Goal: Complete application form: Complete application form

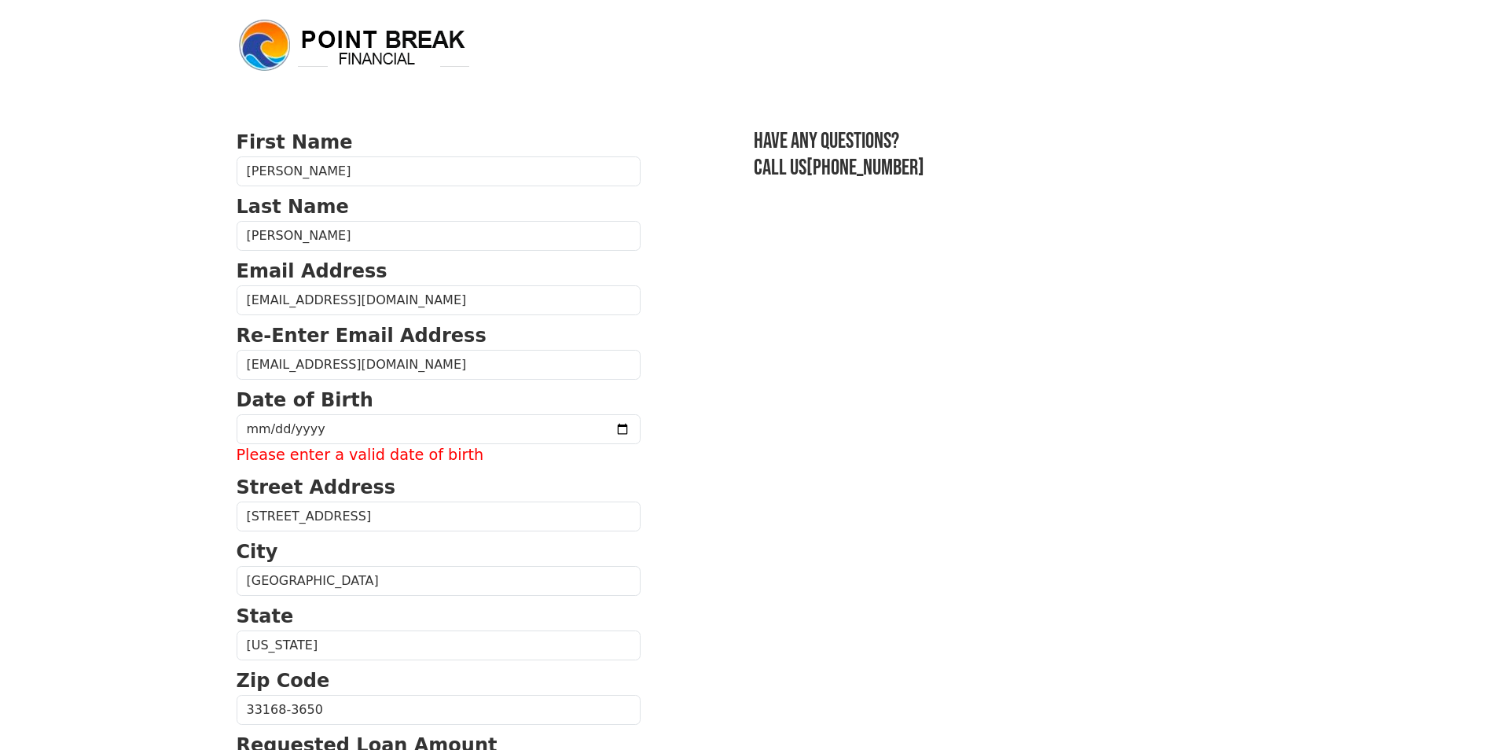
scroll to position [524, 0]
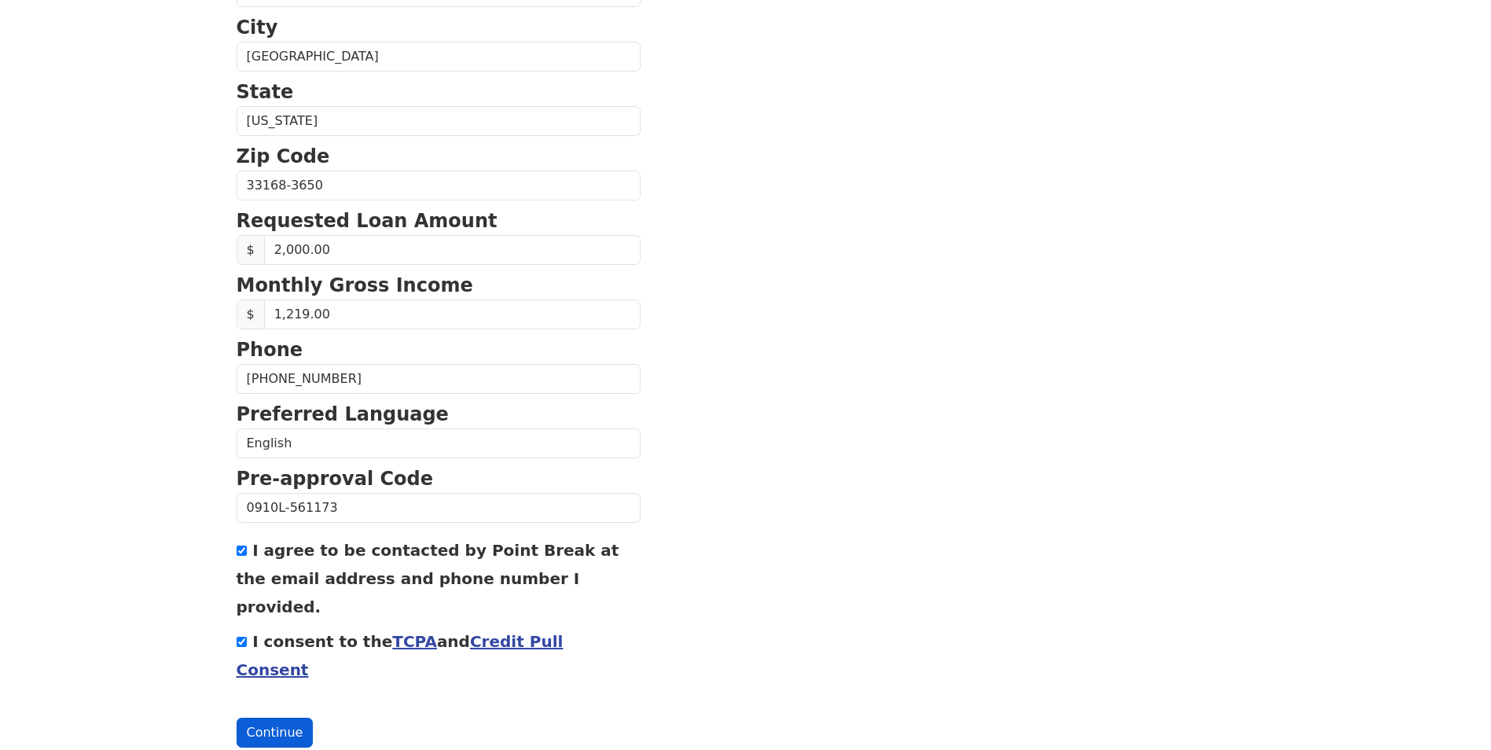
click at [262, 717] on button "Continue" at bounding box center [275, 732] width 77 height 30
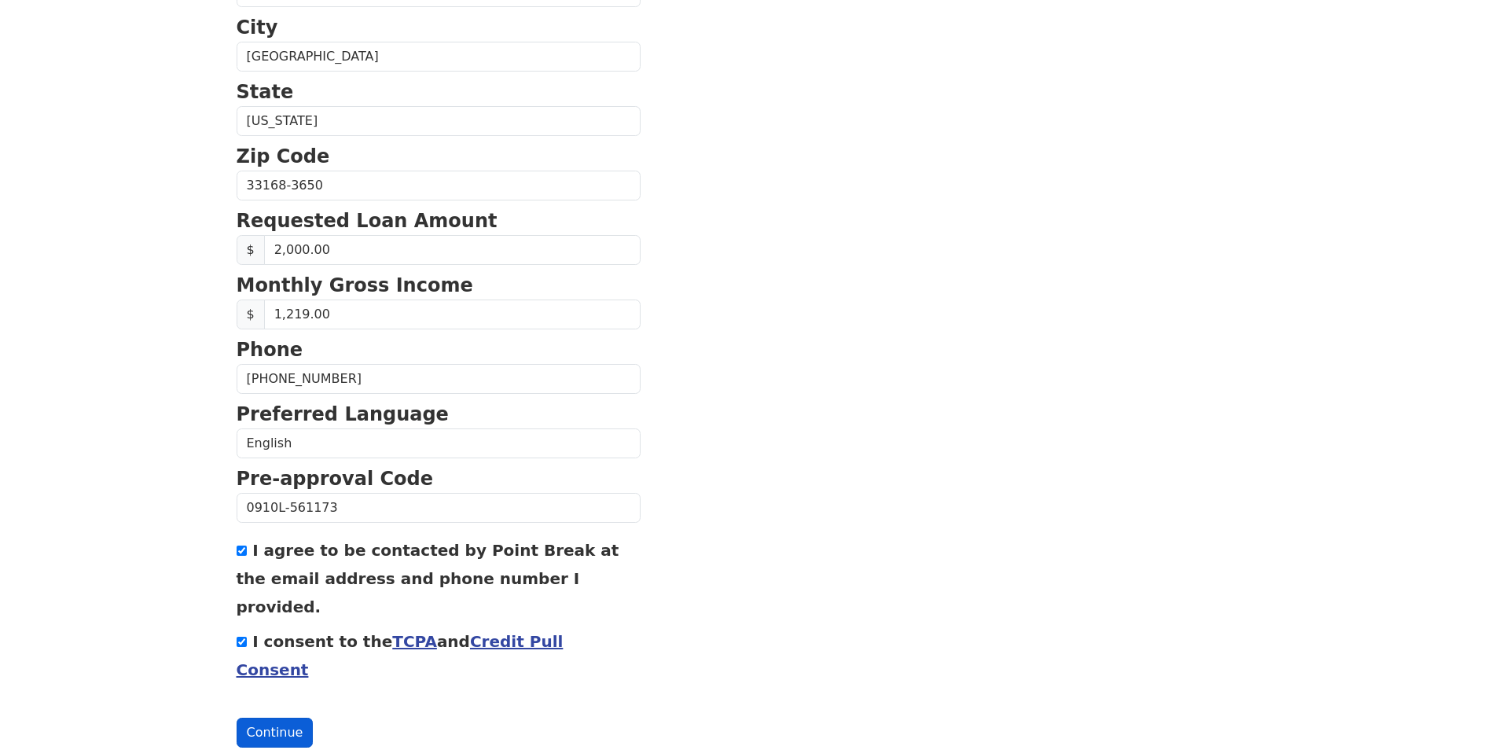
click at [262, 717] on button "Continue" at bounding box center [275, 732] width 77 height 30
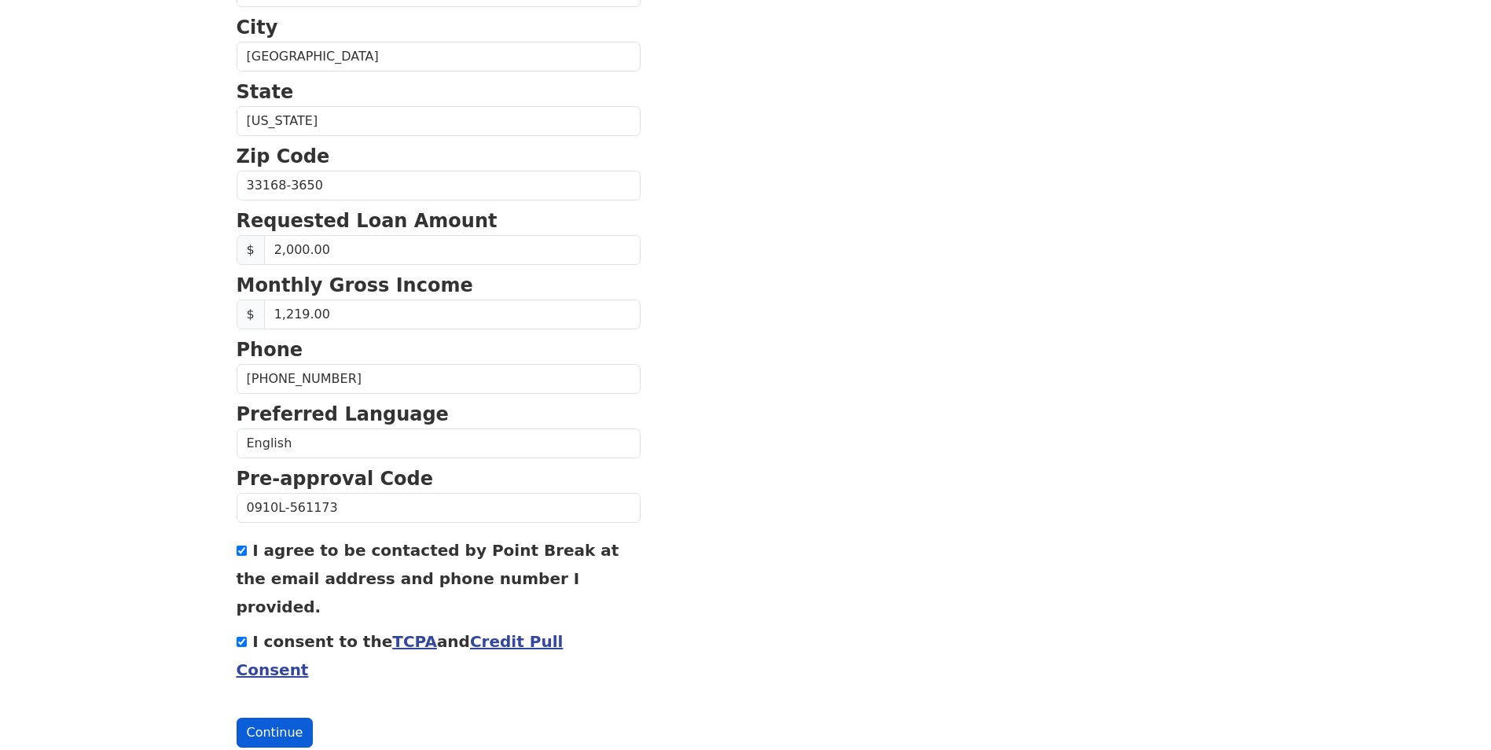
click at [262, 717] on button "Continue" at bounding box center [275, 732] width 77 height 30
drag, startPoint x: 262, startPoint y: 676, endPoint x: 287, endPoint y: 697, distance: 32.3
click at [287, 697] on div "First Name [PERSON_NAME] Last Name [PERSON_NAME] Email Address [EMAIL_ADDRESS][…" at bounding box center [745, 140] width 1037 height 1328
drag, startPoint x: 287, startPoint y: 697, endPoint x: 313, endPoint y: 728, distance: 40.1
click at [313, 728] on div "First Name [PERSON_NAME] Last Name [PERSON_NAME] Email Address [EMAIL_ADDRESS][…" at bounding box center [745, 140] width 1037 height 1328
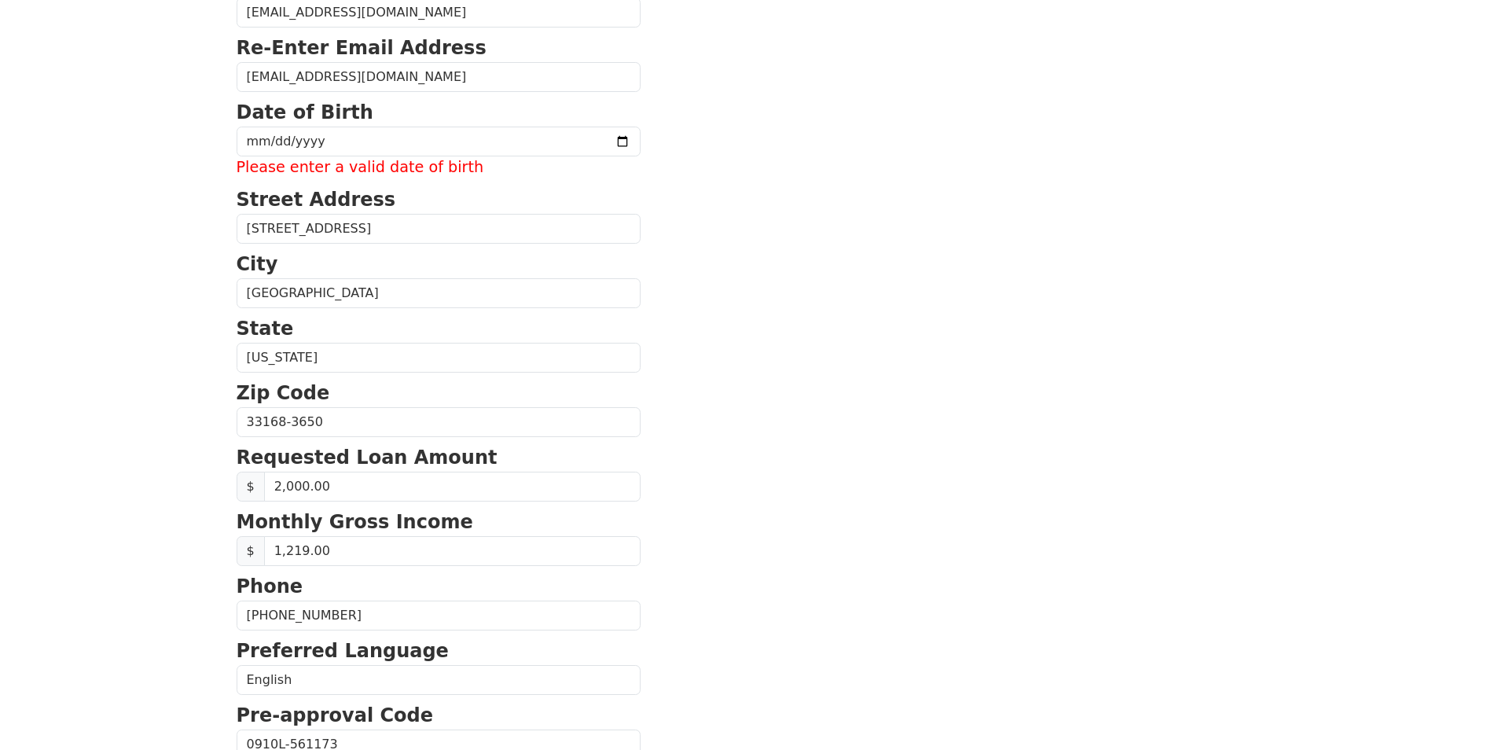
scroll to position [0, 0]
